Goal: Find specific page/section: Find specific page/section

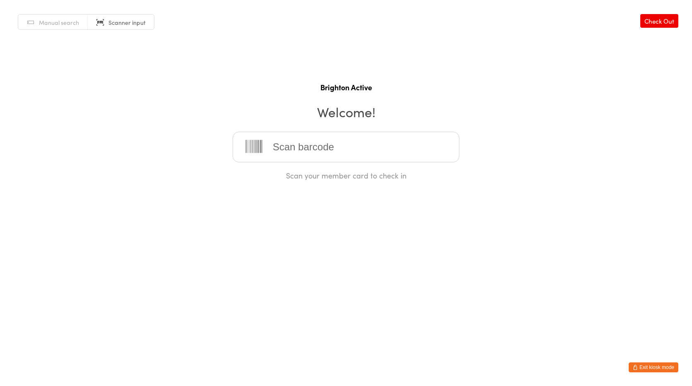
click at [646, 363] on button "Exit kiosk mode" at bounding box center [654, 367] width 50 height 10
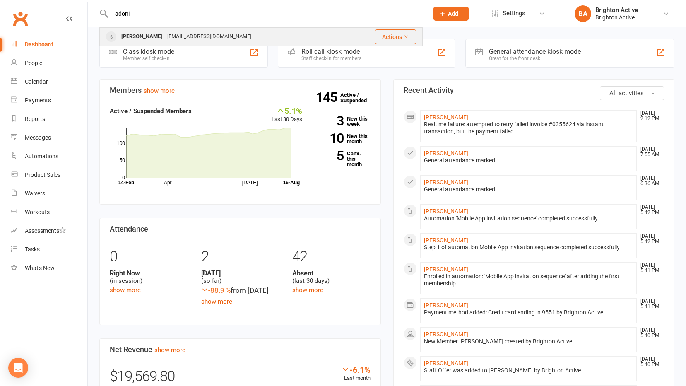
type input "adoni"
click at [216, 35] on div "[EMAIL_ADDRESS][DOMAIN_NAME]" at bounding box center [209, 37] width 89 height 12
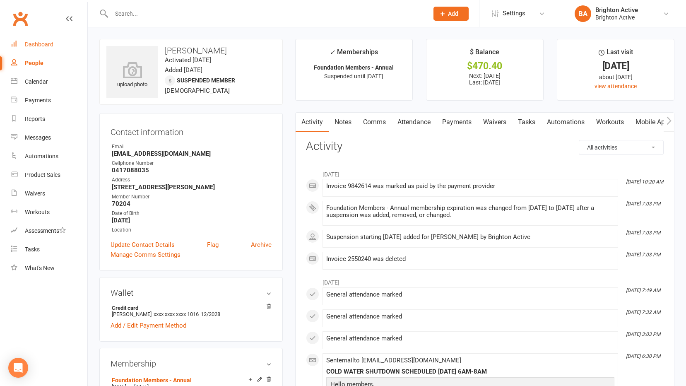
drag, startPoint x: 50, startPoint y: 46, endPoint x: 291, endPoint y: 91, distance: 244.6
click at [50, 46] on div "Dashboard" at bounding box center [39, 44] width 29 height 7
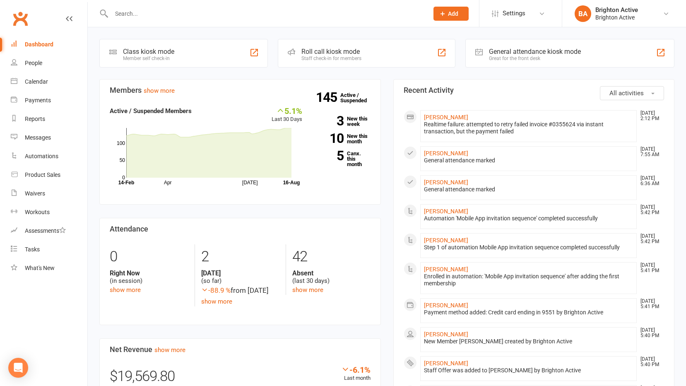
click at [519, 50] on div "General attendance kiosk mode" at bounding box center [535, 52] width 92 height 8
